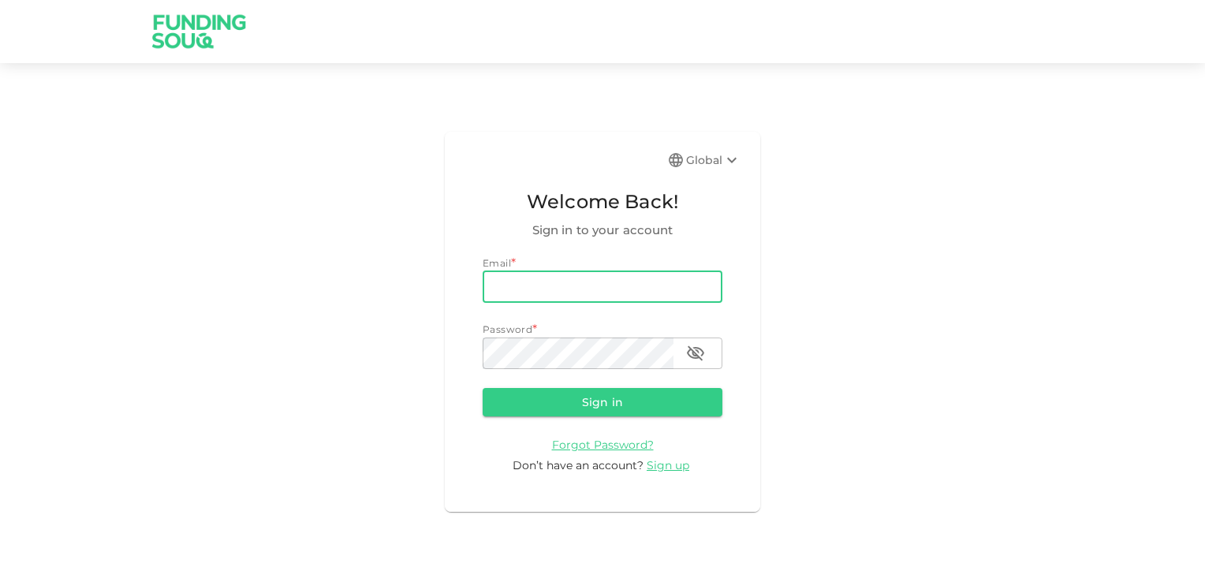
click at [538, 292] on input "email" at bounding box center [602, 287] width 240 height 32
type input "[EMAIL_ADDRESS][DOMAIN_NAME]"
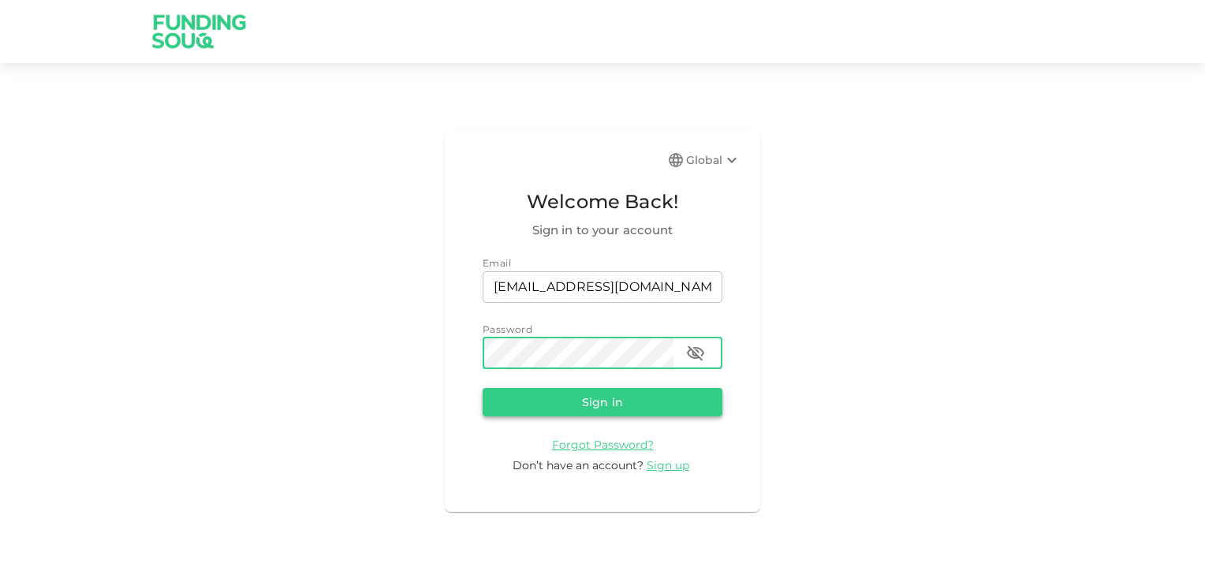
click at [589, 409] on button "Sign in" at bounding box center [602, 402] width 240 height 28
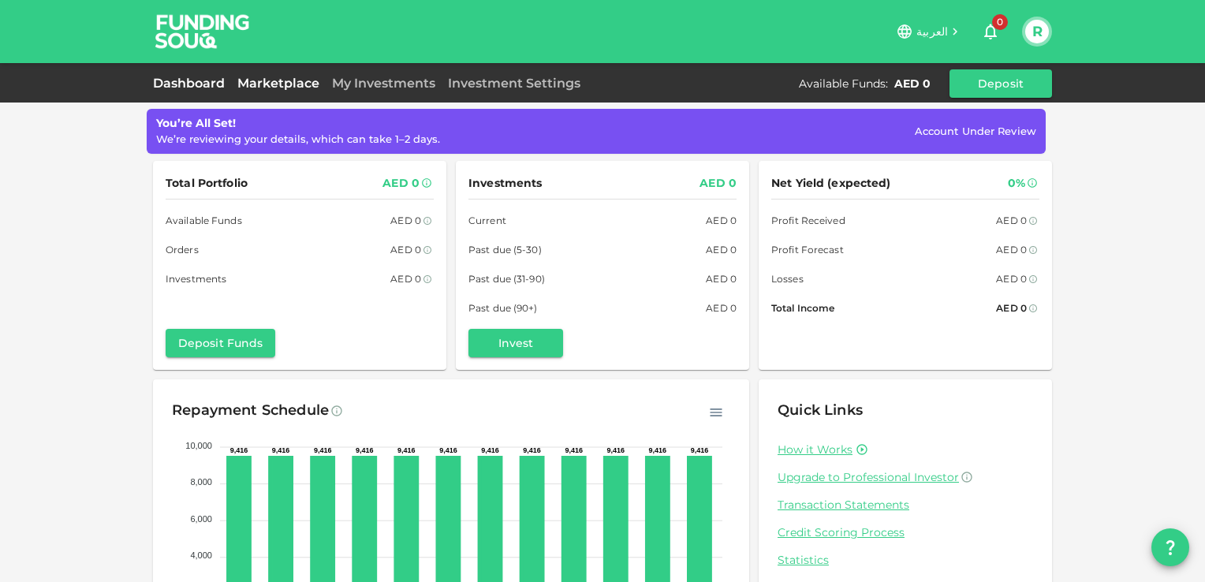
click at [283, 82] on link "Marketplace" at bounding box center [278, 83] width 95 height 15
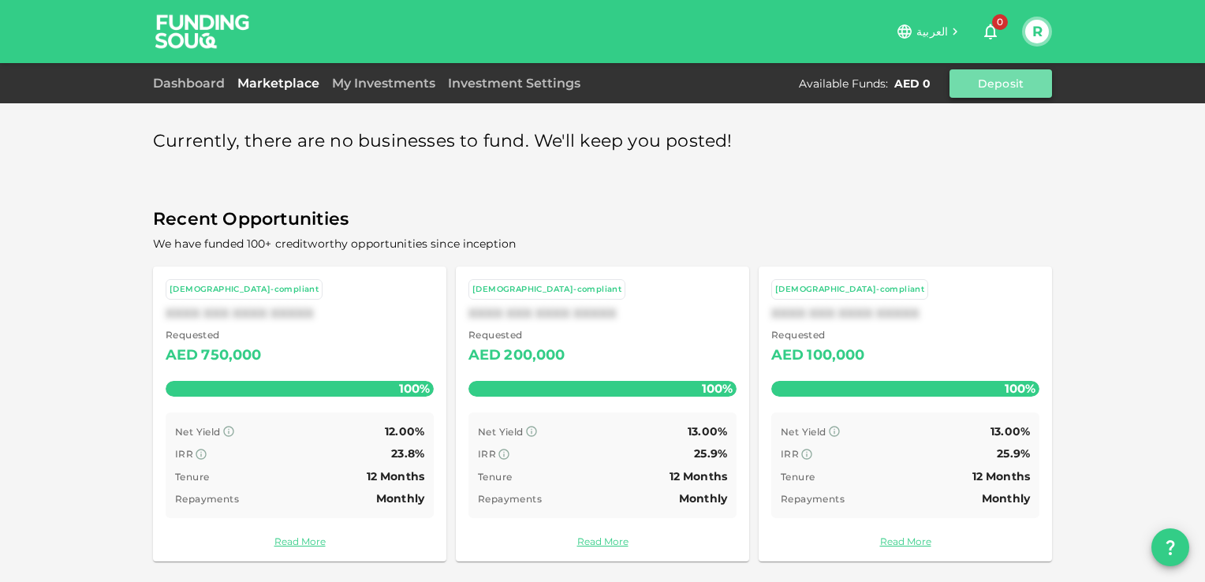
click at [992, 86] on button "Deposit" at bounding box center [1000, 83] width 102 height 28
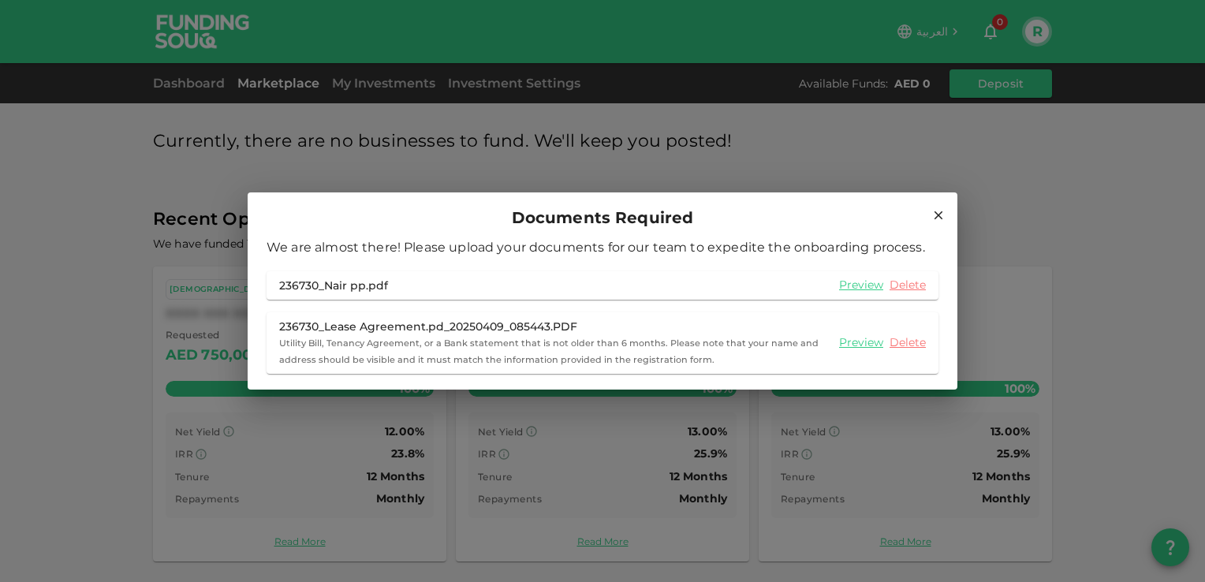
click at [937, 210] on icon at bounding box center [938, 215] width 14 height 14
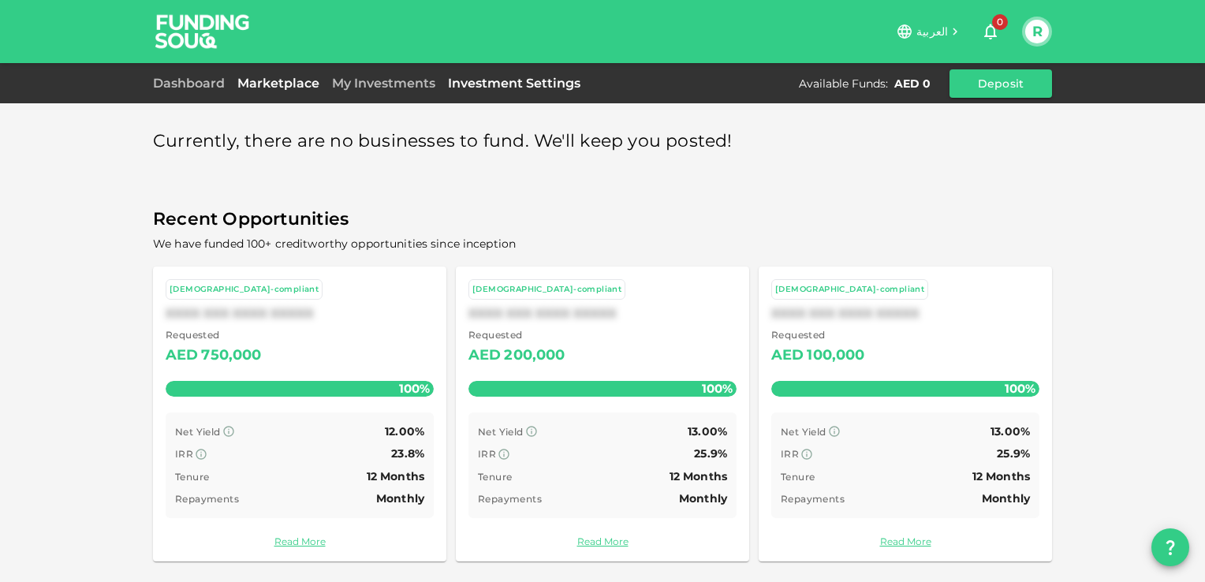
click at [521, 87] on link "Investment Settings" at bounding box center [513, 83] width 145 height 15
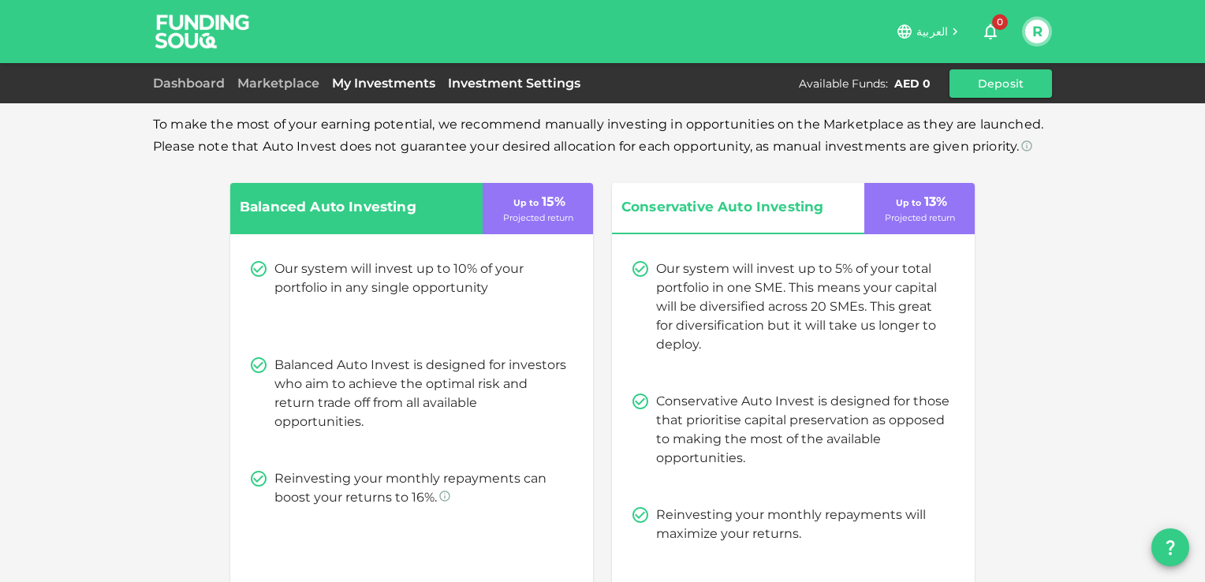
click at [374, 87] on link "My Investments" at bounding box center [384, 83] width 116 height 15
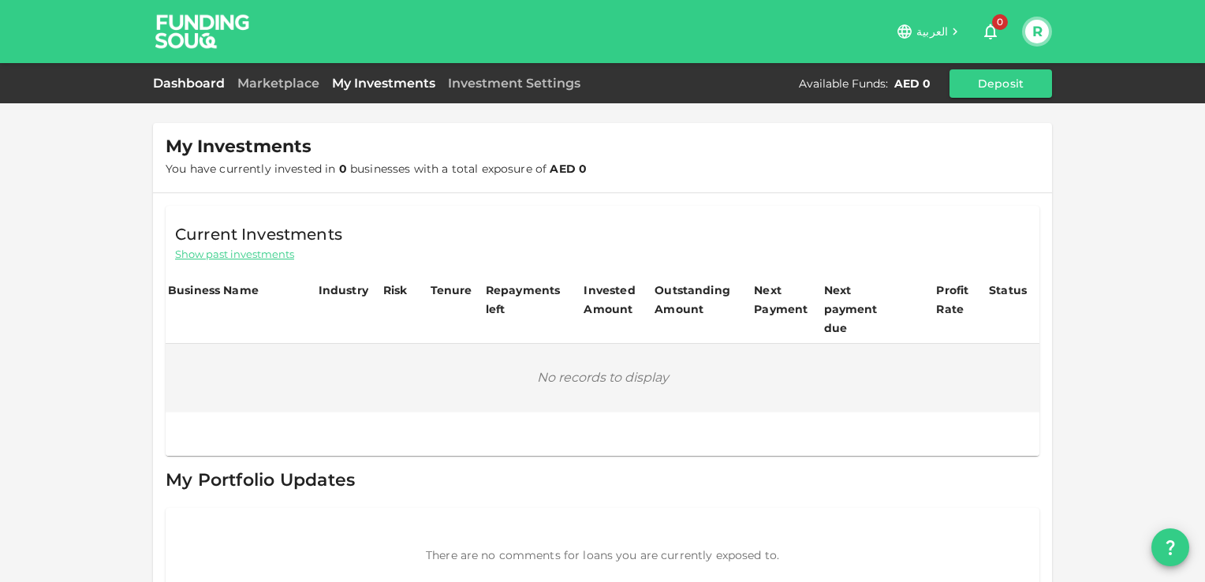
click at [194, 82] on link "Dashboard" at bounding box center [192, 83] width 78 height 15
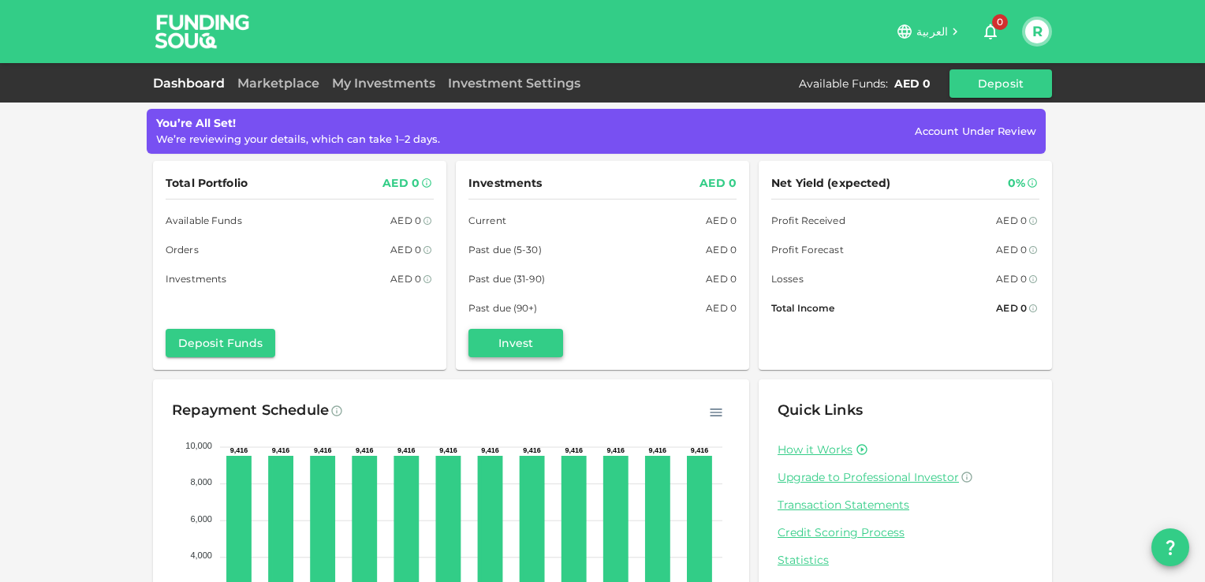
click at [520, 341] on button "Invest" at bounding box center [515, 343] width 95 height 28
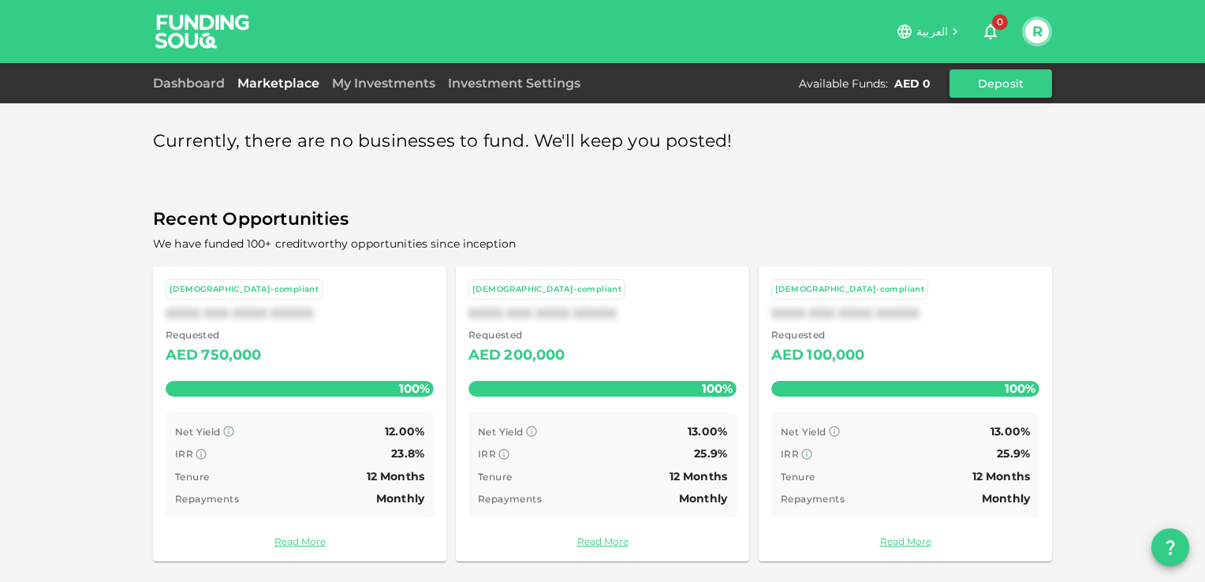
click at [1019, 84] on button "Deposit" at bounding box center [1000, 83] width 102 height 28
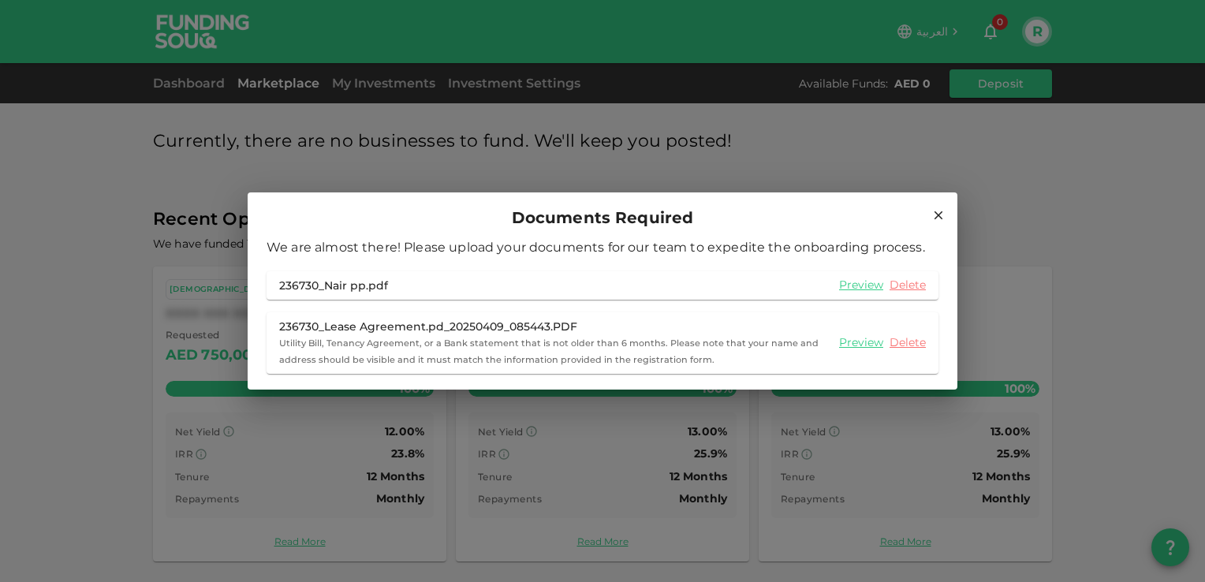
click at [938, 211] on icon at bounding box center [938, 215] width 14 height 14
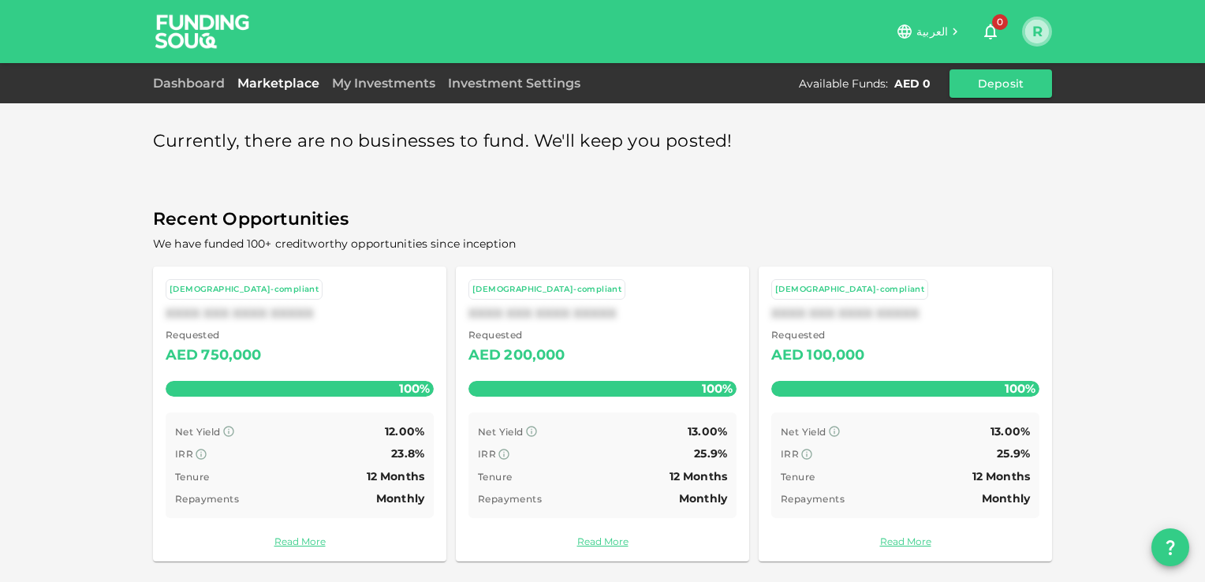
click at [1030, 22] on button "R" at bounding box center [1037, 32] width 24 height 24
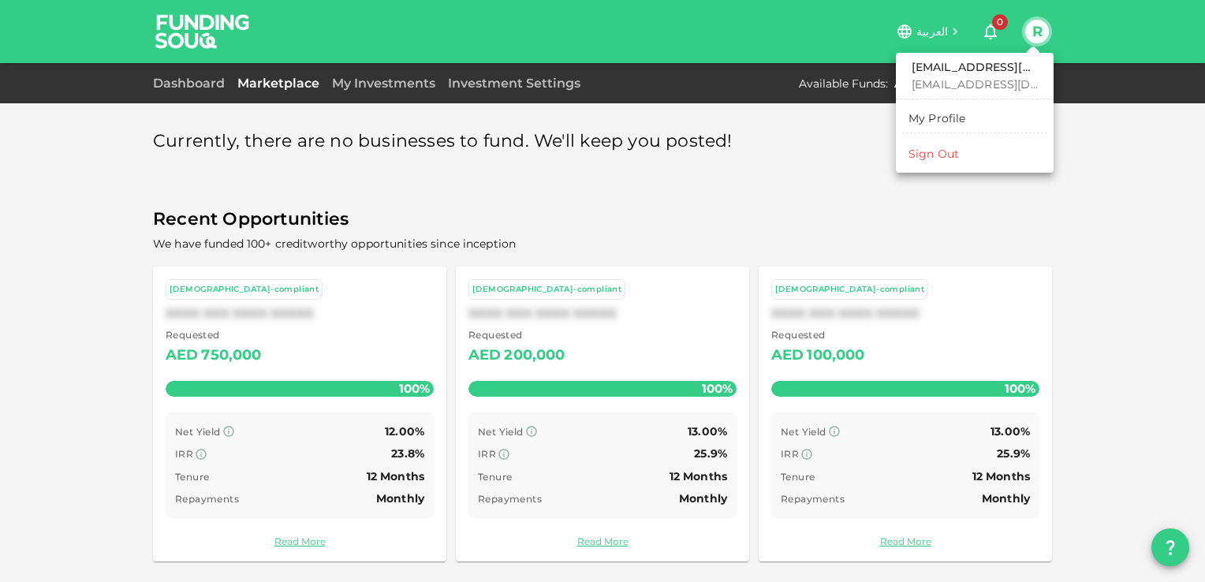
click at [1069, 179] on div at bounding box center [602, 291] width 1205 height 582
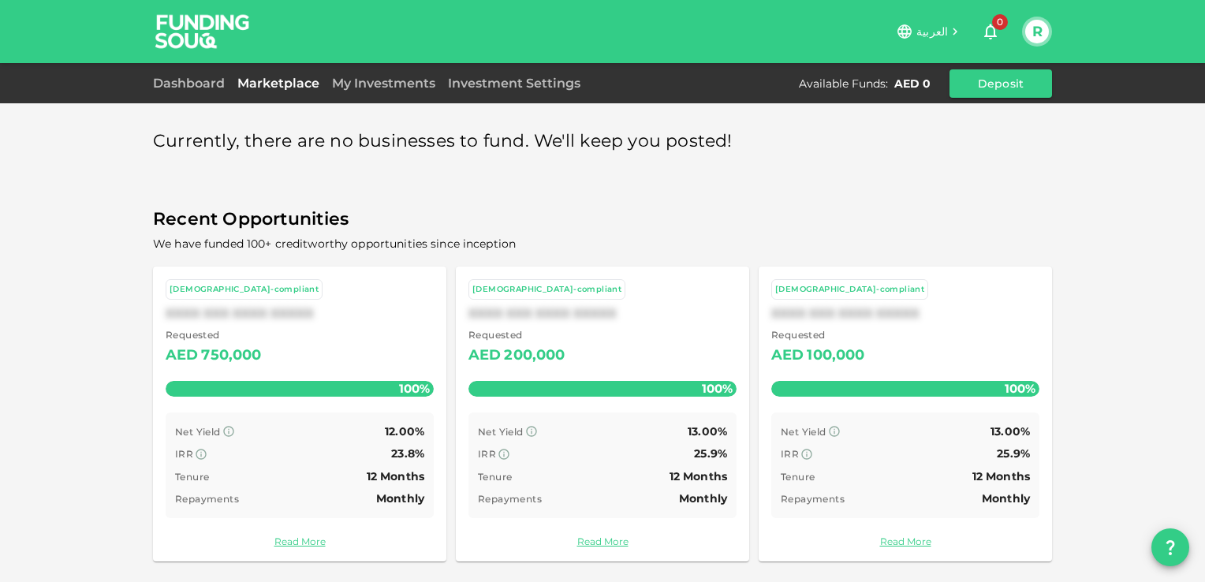
click at [1069, 179] on div "Currently, there are no businesses to fund. We'll keep you posted! Recent Oppor…" at bounding box center [602, 291] width 1205 height 583
